Goal: Communication & Community: Share content

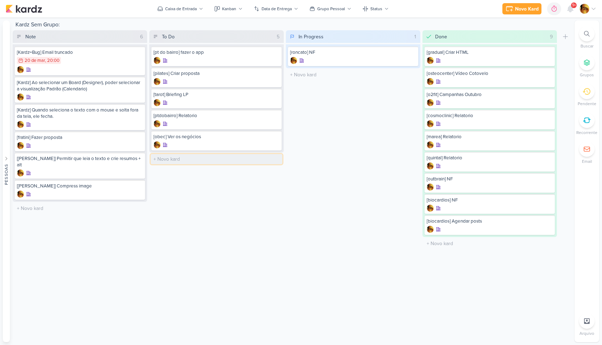
click at [182, 159] on input "text" at bounding box center [217, 159] width 132 height 10
type input "[video] Só trocar o video por este SPA PT do Bairro"
click at [187, 165] on div at bounding box center [216, 166] width 126 height 7
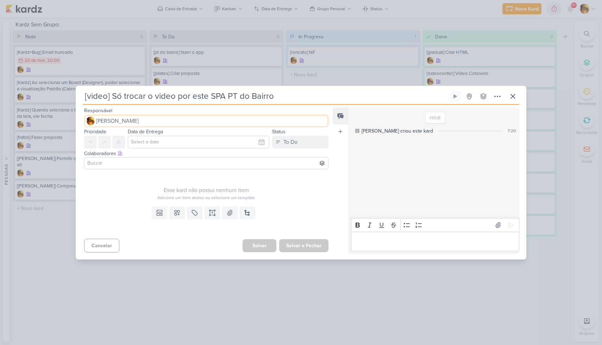
click at [149, 123] on button "[PERSON_NAME]" at bounding box center [206, 121] width 244 height 13
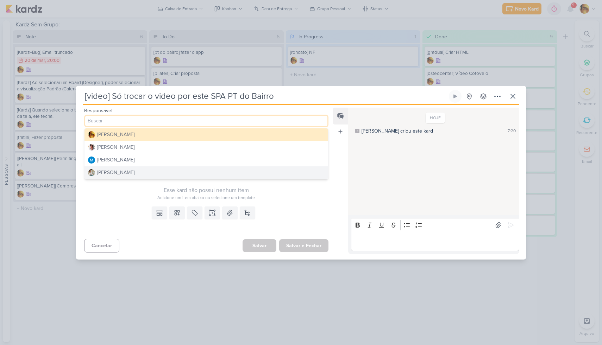
click at [132, 172] on button "[PERSON_NAME]" at bounding box center [205, 172] width 243 height 13
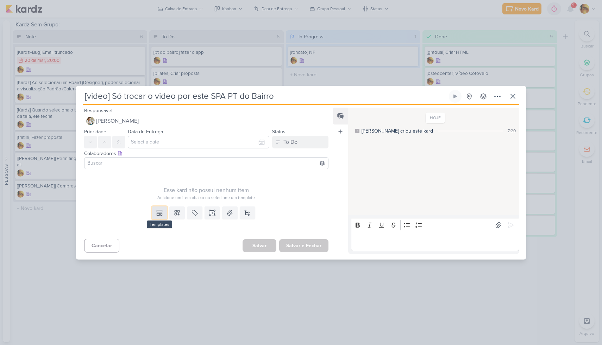
click at [156, 211] on icon at bounding box center [159, 212] width 7 height 7
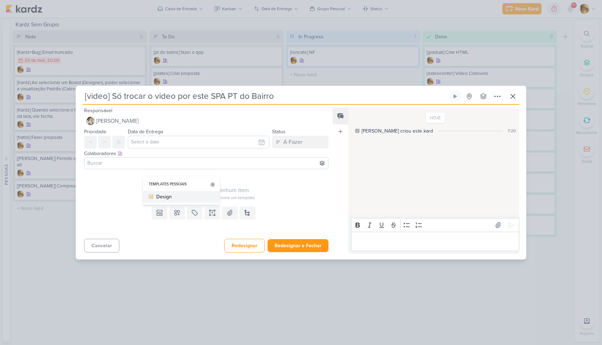
click at [163, 192] on button "Design" at bounding box center [181, 197] width 77 height 12
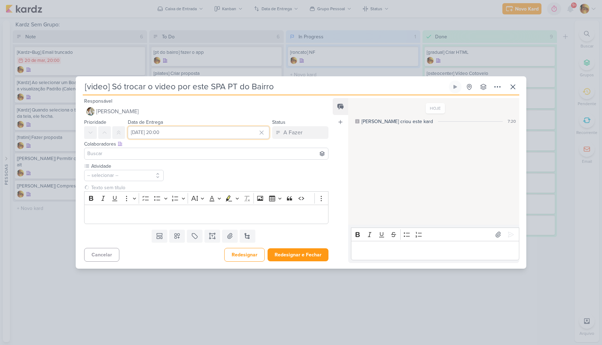
click at [151, 133] on input "[DATE] 20:00" at bounding box center [198, 132] width 141 height 13
click at [234, 169] on div "2" at bounding box center [237, 170] width 11 height 11
type input "[DATE] 20:00"
click at [121, 219] on div "Editor editing area: main" at bounding box center [206, 214] width 244 height 19
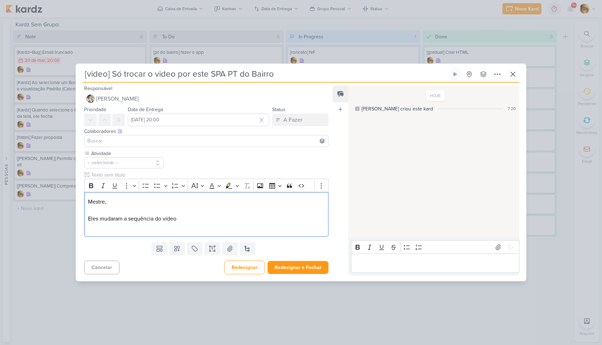
click at [415, 45] on div "[video] Só trocar o video por este SPA PT do Bairro" at bounding box center [301, 172] width 602 height 345
